Goal: Information Seeking & Learning: Learn about a topic

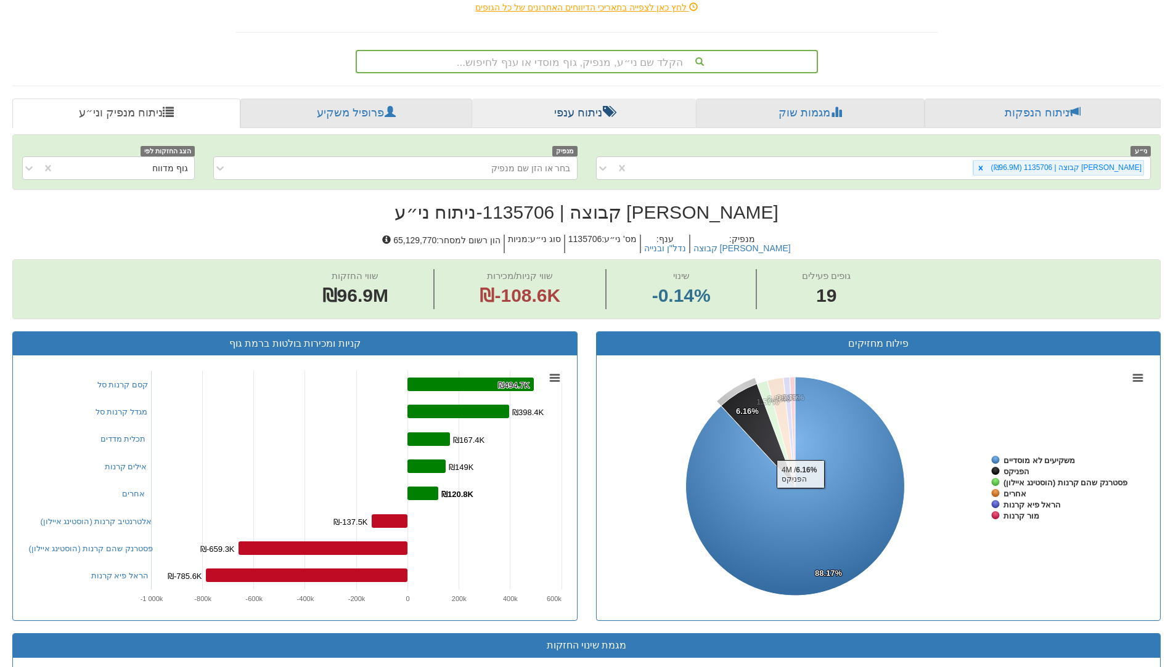
scroll to position [156, 0]
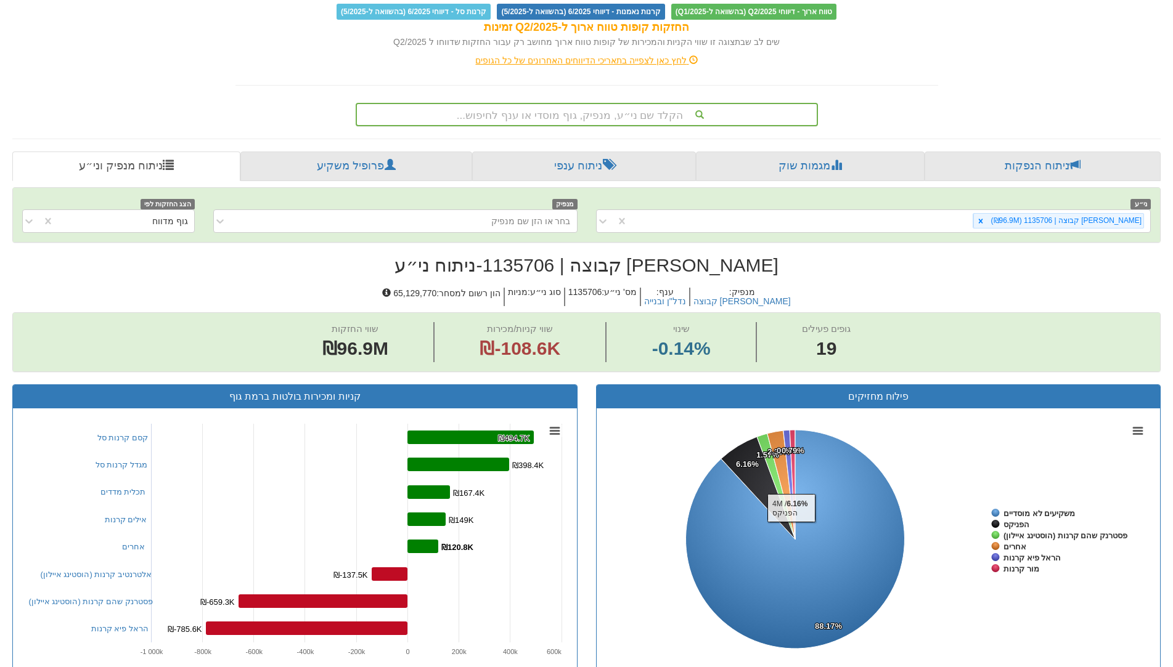
click at [576, 119] on div "הקלד שם ני״ע, מנפיק, גוף מוסדי או ענף לחיפוש..." at bounding box center [587, 114] width 460 height 21
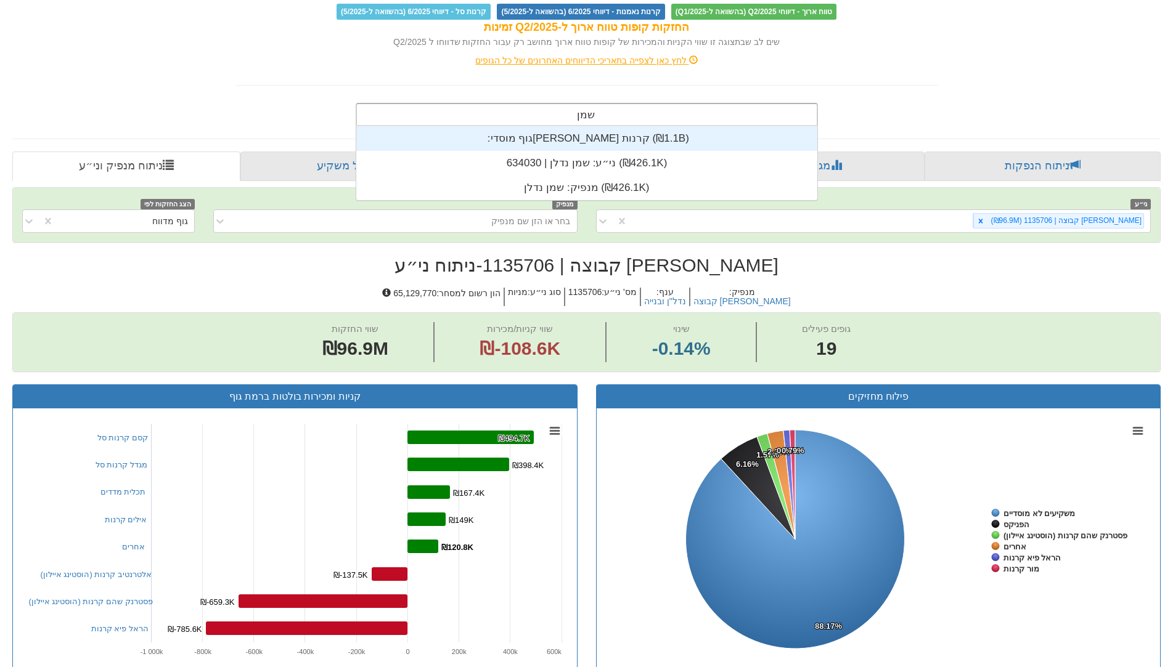
scroll to position [49, 0]
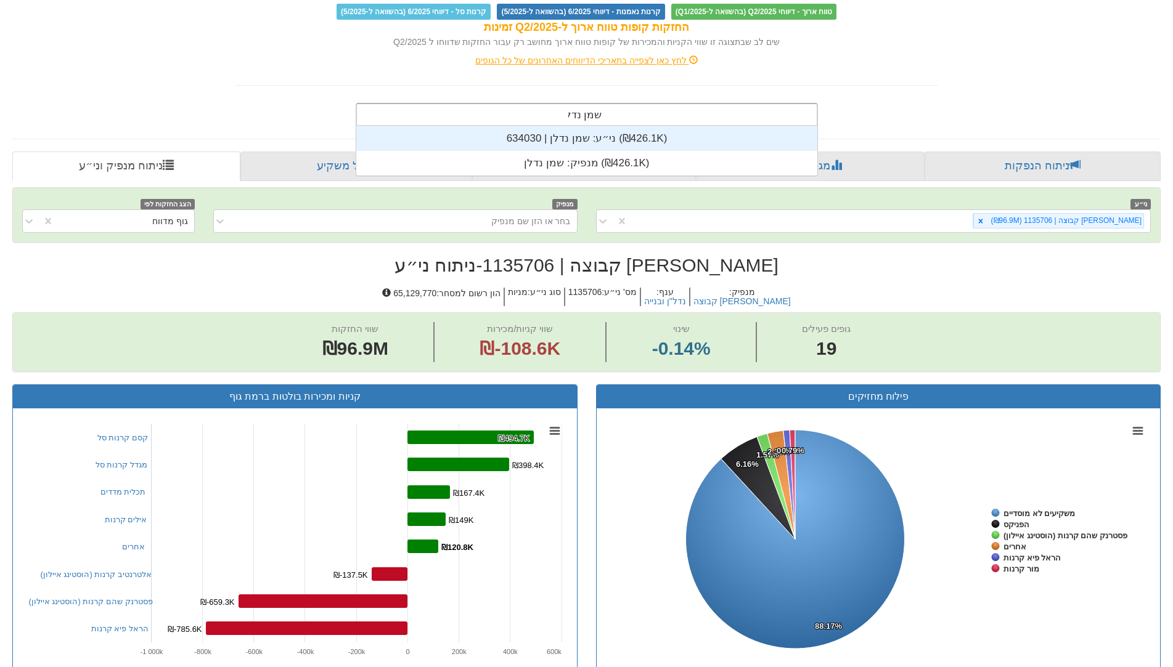
type input "שמן נדלן"
click at [606, 136] on div "ני״ע: ‏שמן נדלן | 634030 ‎(₪426.1K)‎" at bounding box center [586, 138] width 461 height 25
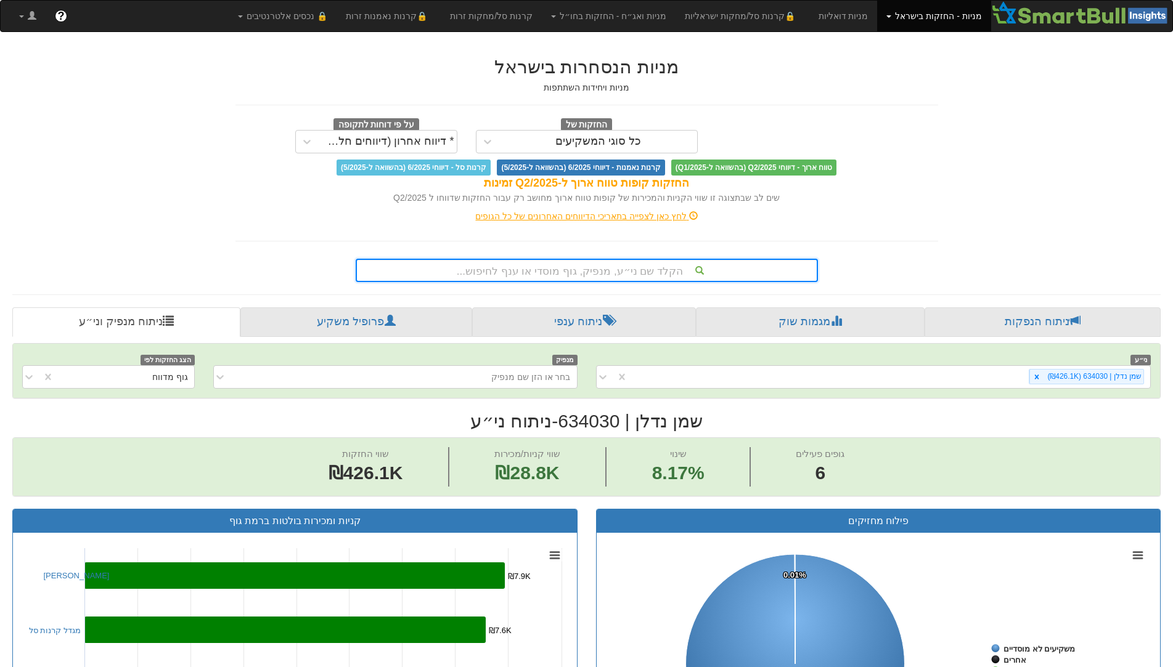
click at [639, 266] on div "הקלד שם ני״ע, מנפיק, גוף מוסדי או ענף לחיפוש..." at bounding box center [587, 270] width 460 height 21
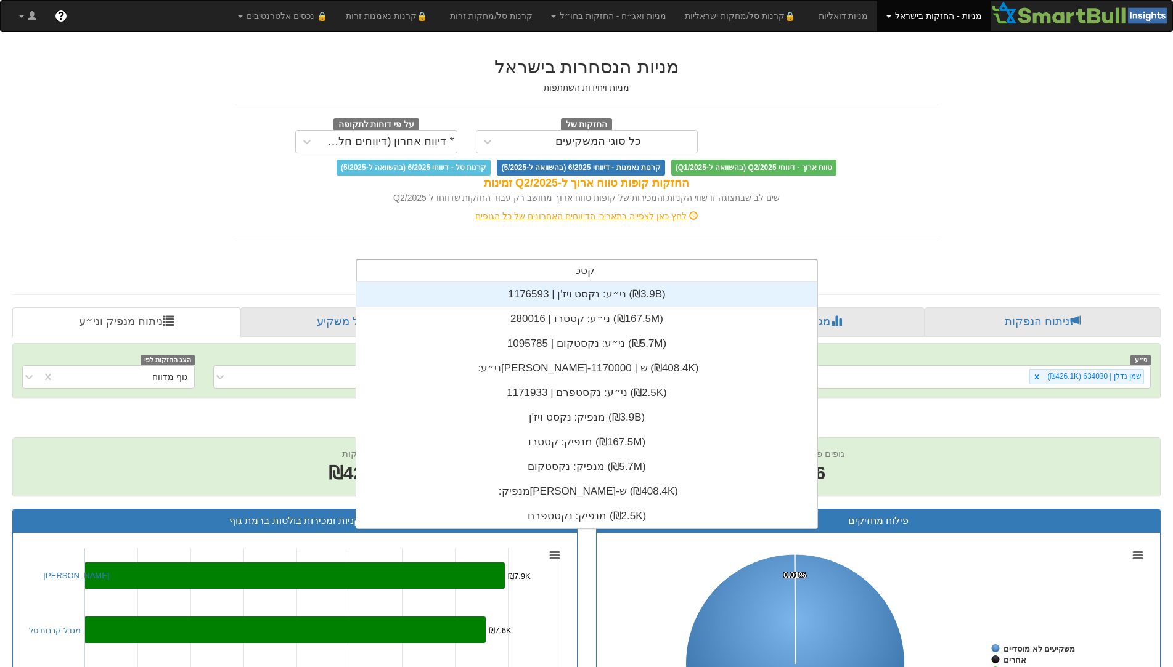
scroll to position [49, 0]
type input "קסטרו"
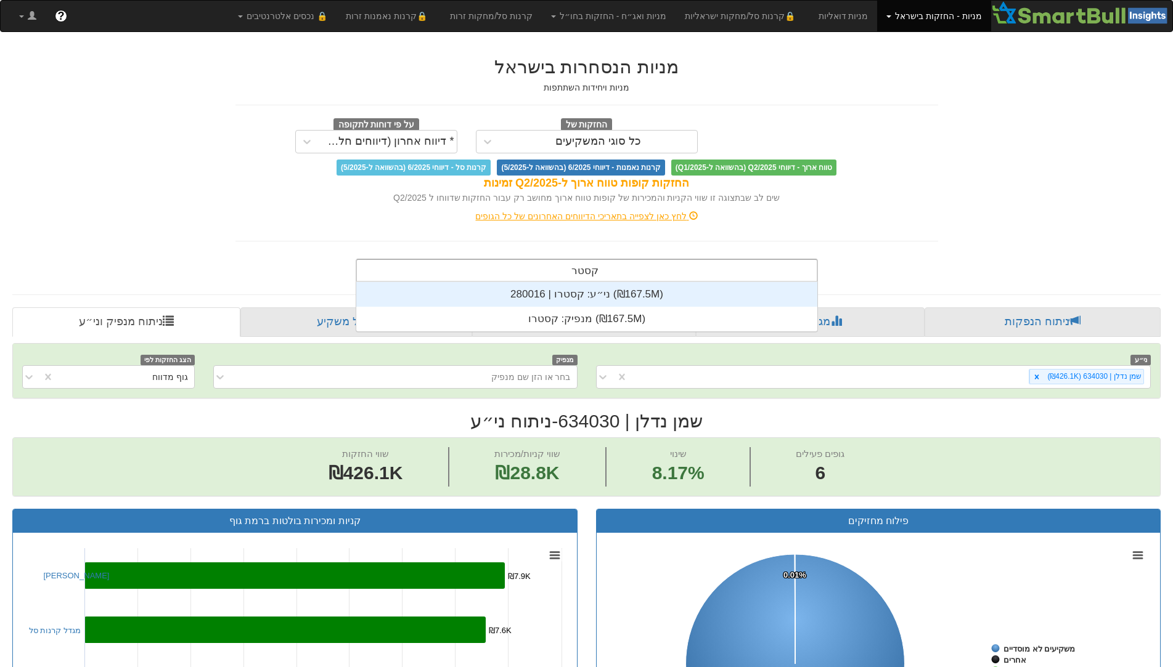
click at [610, 302] on div "ני״ע: ‏קסטרו | 280016 ‎(₪167.5M)‎" at bounding box center [586, 294] width 461 height 25
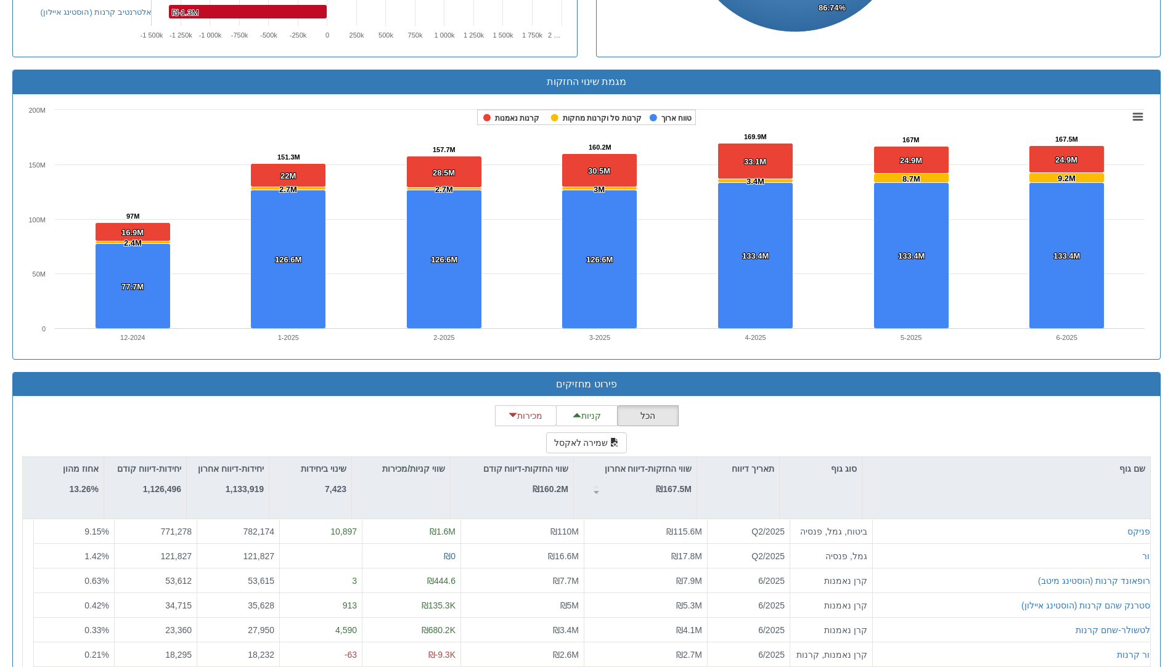
scroll to position [834, 0]
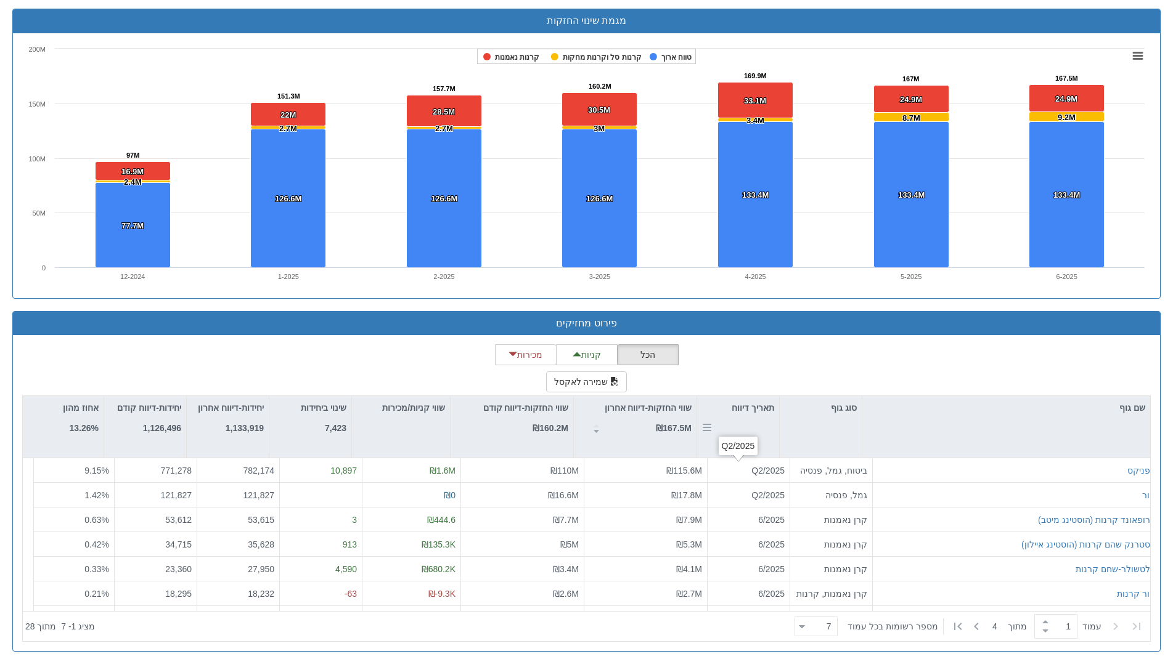
click at [763, 429] on div "תאריך דיווח" at bounding box center [738, 427] width 82 height 62
click at [979, 627] on icon at bounding box center [976, 626] width 15 height 15
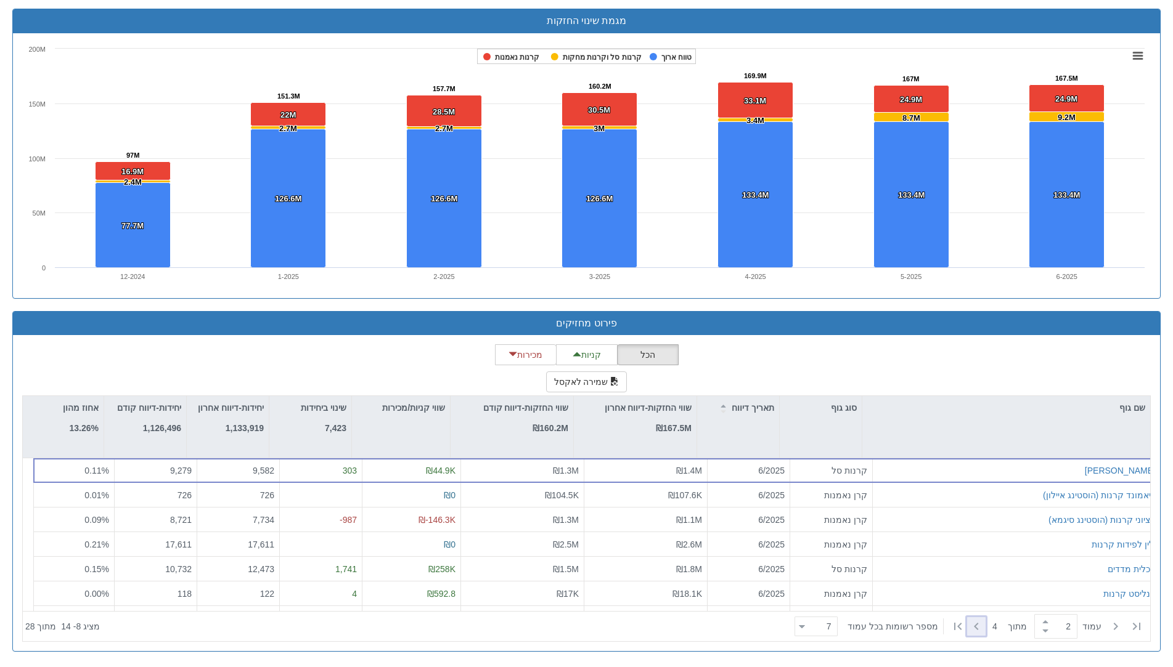
click at [974, 628] on icon at bounding box center [976, 626] width 4 height 7
click at [681, 417] on div "שווי החזקות-דיווח אחרון ₪167.5M" at bounding box center [647, 418] width 87 height 34
click at [670, 424] on strong "₪167.5M" at bounding box center [674, 428] width 36 height 10
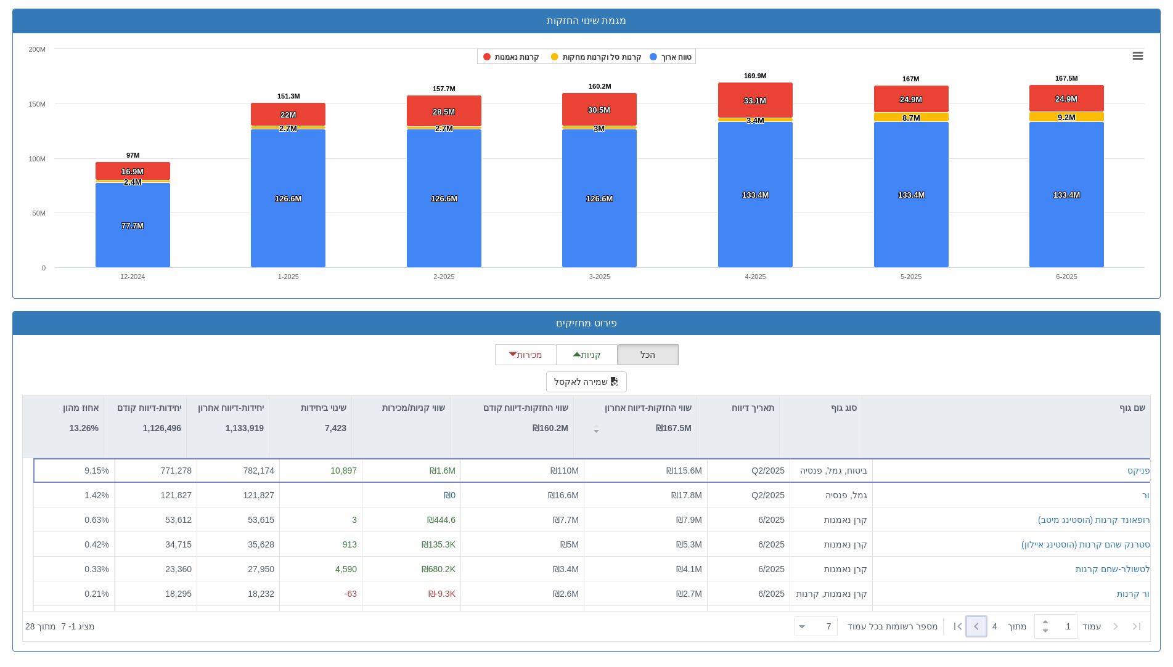
click at [980, 630] on icon at bounding box center [976, 626] width 15 height 15
click at [1113, 628] on icon at bounding box center [1115, 626] width 15 height 15
type input "1"
click at [1113, 628] on icon at bounding box center [1115, 626] width 15 height 15
